Goal: Check status

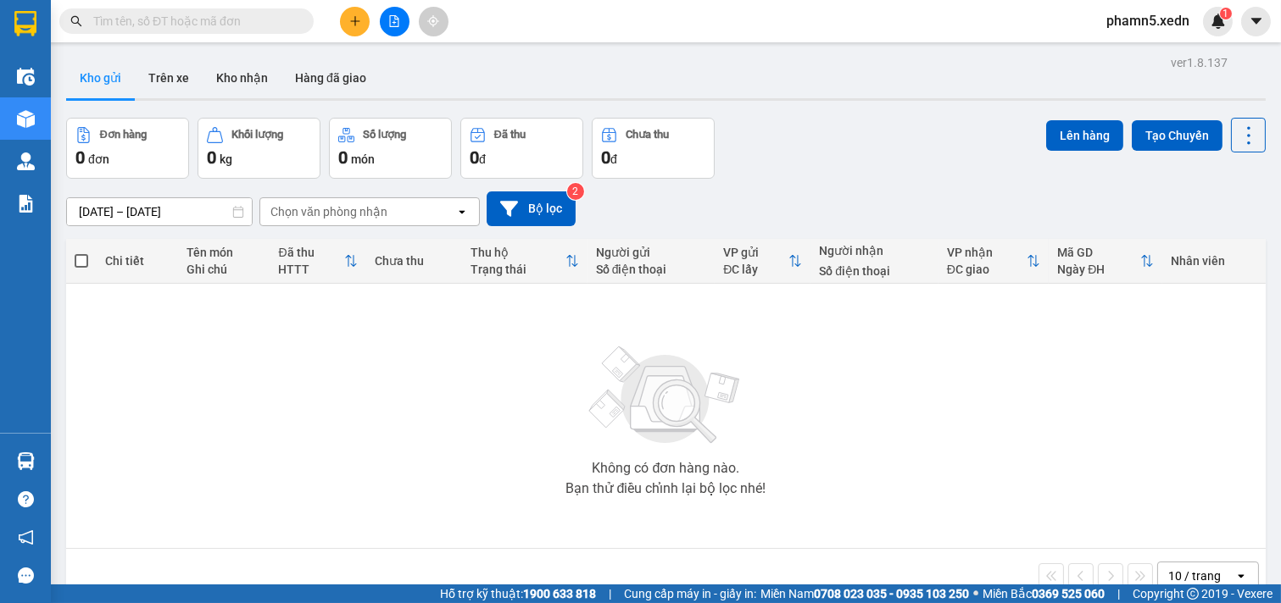
click at [170, 27] on input "text" at bounding box center [193, 21] width 200 height 19
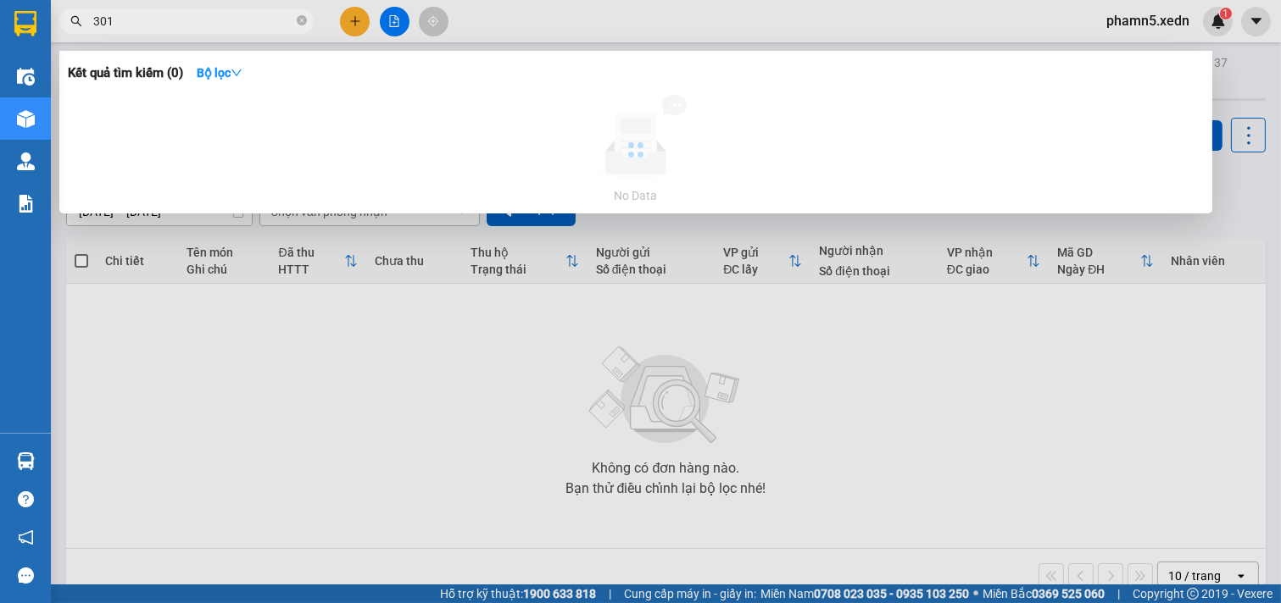
type input "3019"
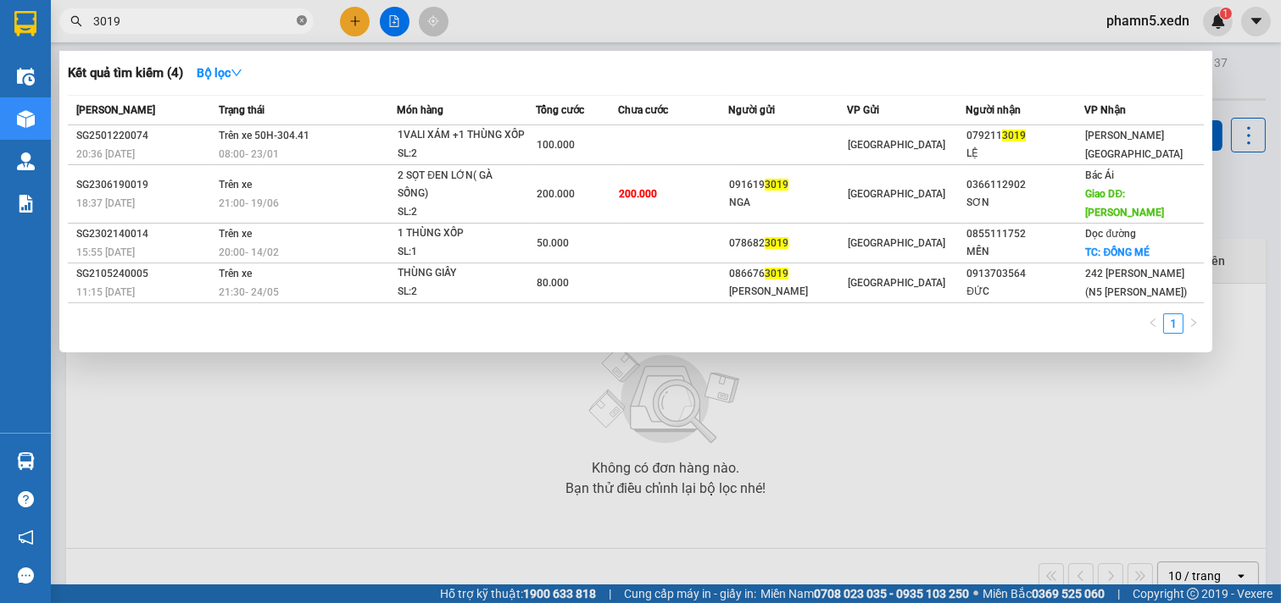
click at [300, 19] on icon "close-circle" at bounding box center [302, 20] width 10 height 10
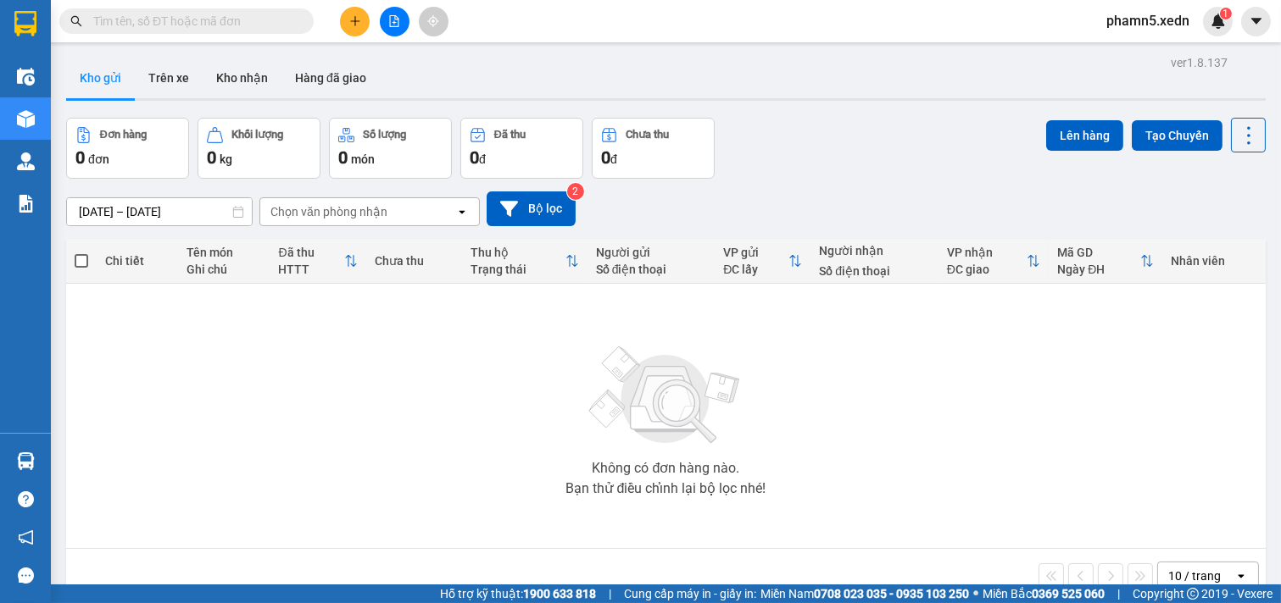
click at [237, 19] on input "text" at bounding box center [193, 21] width 200 height 19
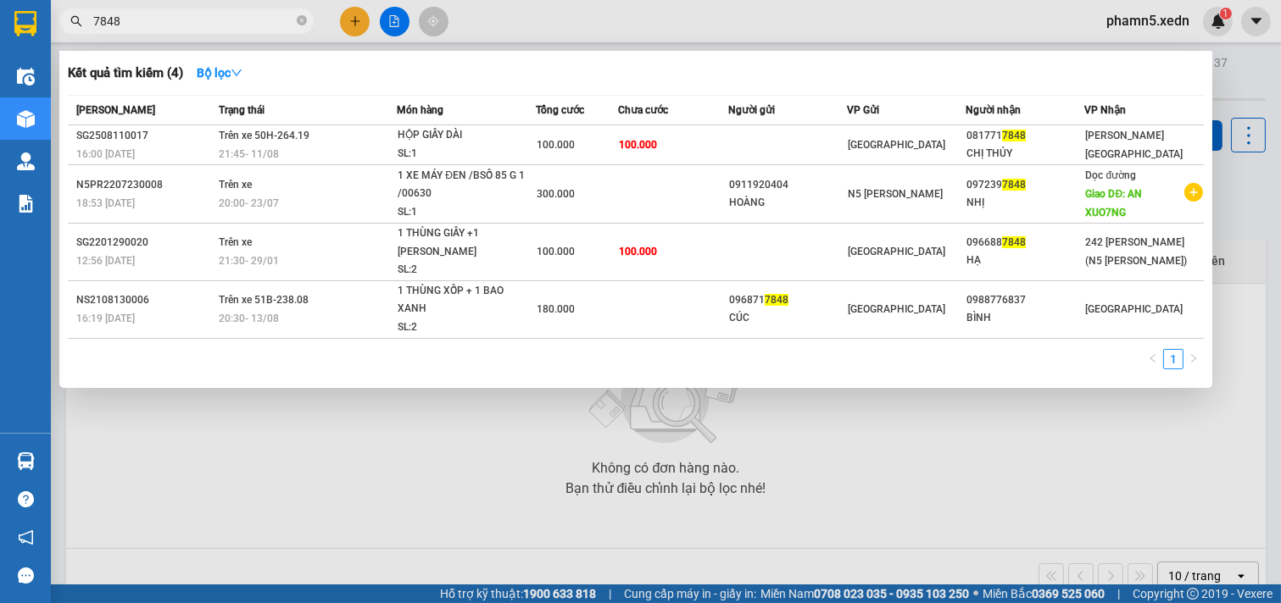
type input "7848"
click at [303, 15] on icon "close-circle" at bounding box center [302, 20] width 10 height 10
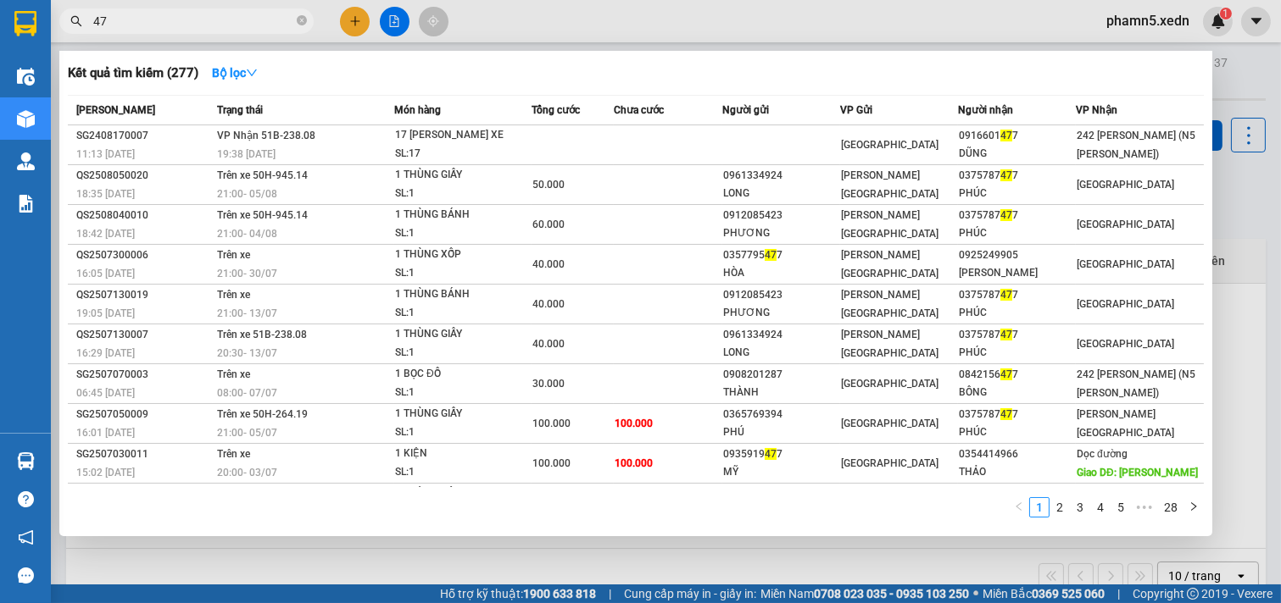
type input "4"
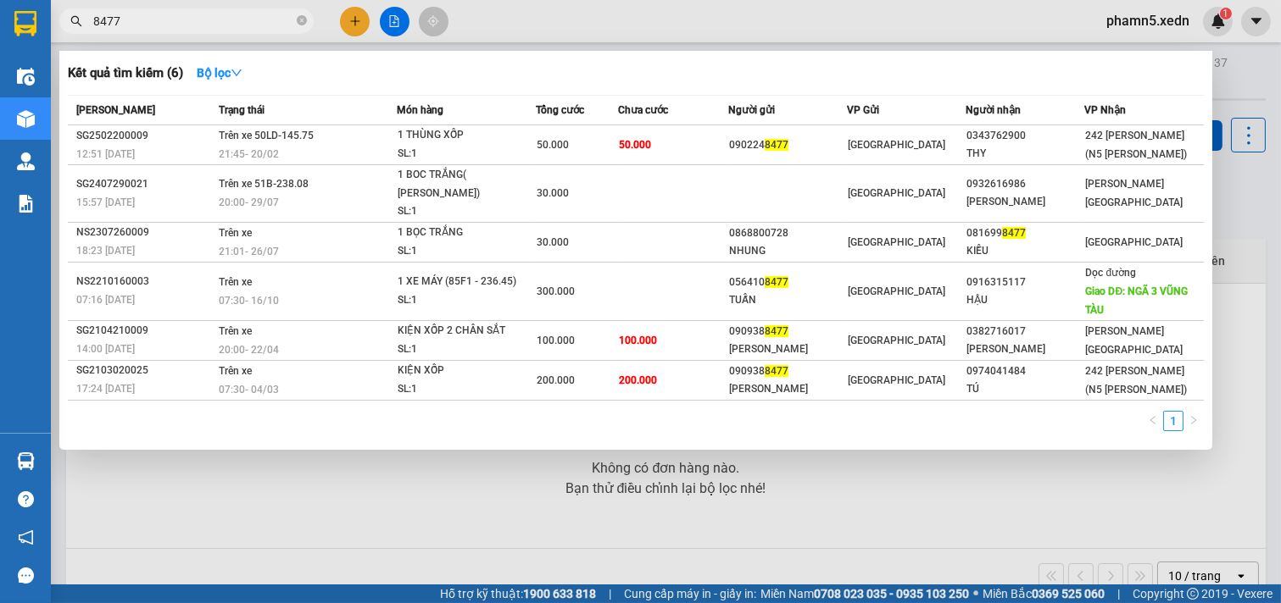
type input "8477"
click at [295, 19] on span "8477" at bounding box center [186, 20] width 254 height 25
click at [306, 19] on icon "close-circle" at bounding box center [302, 20] width 10 height 10
